Goal: Find specific page/section

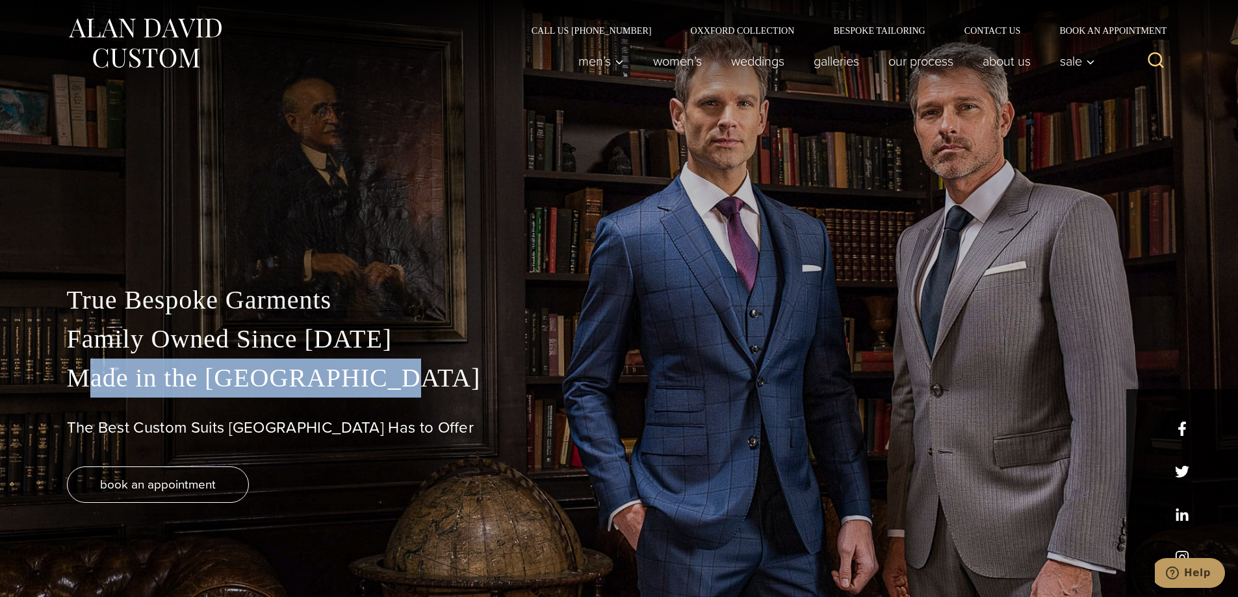
drag, startPoint x: 147, startPoint y: 382, endPoint x: 363, endPoint y: 384, distance: 215.8
click at [363, 384] on p "True Bespoke Garments Family Owned Since 1913 Made in the United States" at bounding box center [619, 339] width 1105 height 117
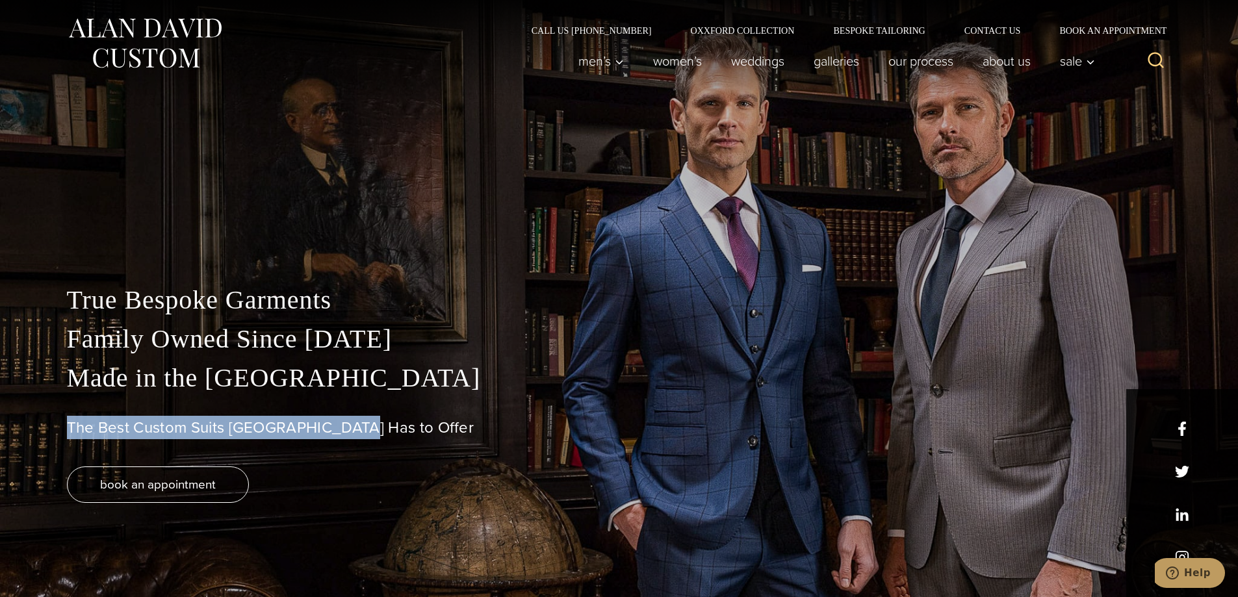
drag, startPoint x: 357, startPoint y: 423, endPoint x: 43, endPoint y: 411, distance: 314.2
click at [43, 412] on div "True Bespoke Garments Family Owned Since 1913 Made in the United States The Bes…" at bounding box center [619, 407] width 1238 height 382
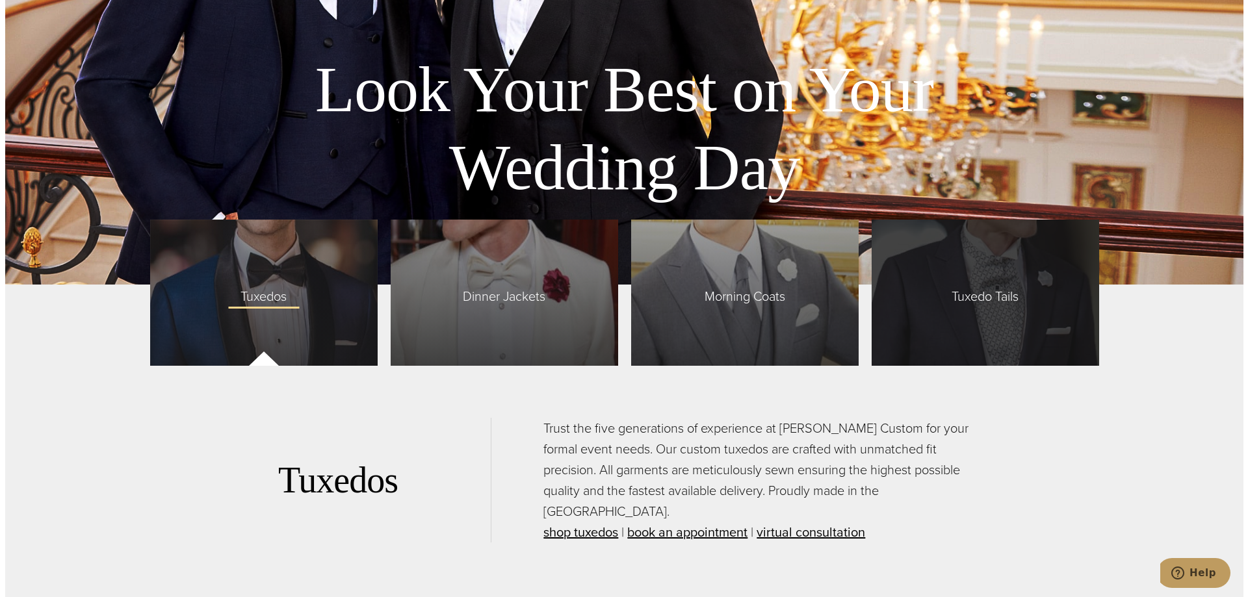
scroll to position [3445, 0]
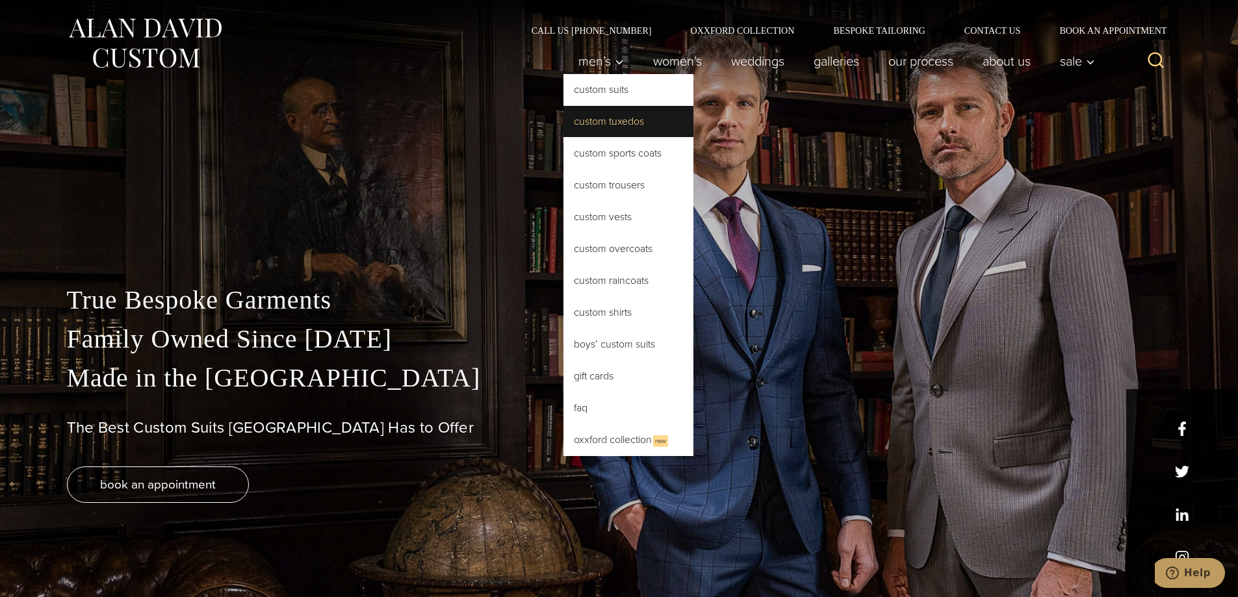
click at [632, 118] on link "Custom Tuxedos" at bounding box center [628, 121] width 130 height 31
